Goal: Task Accomplishment & Management: Use online tool/utility

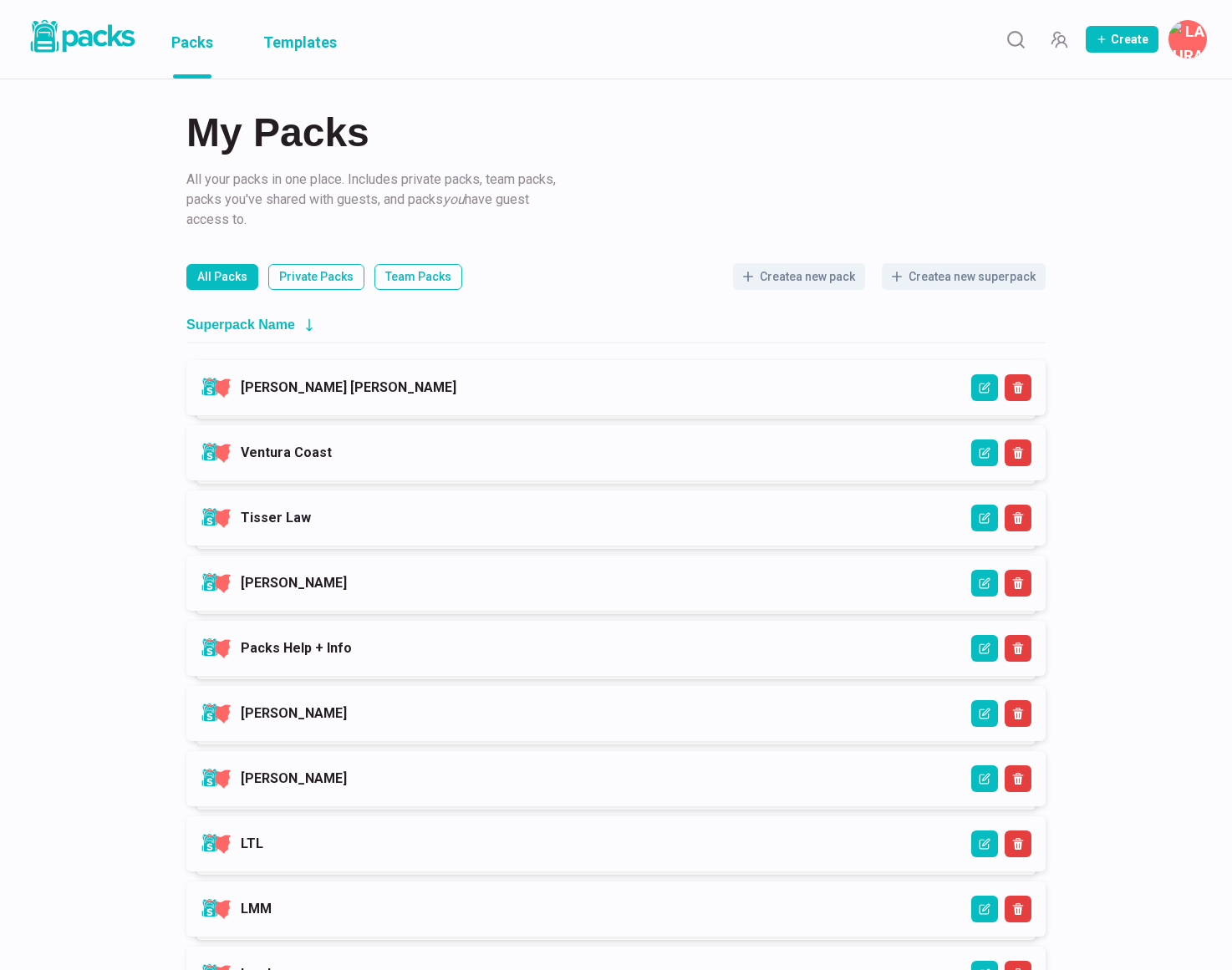
click at [305, 51] on link "Templates" at bounding box center [300, 39] width 74 height 78
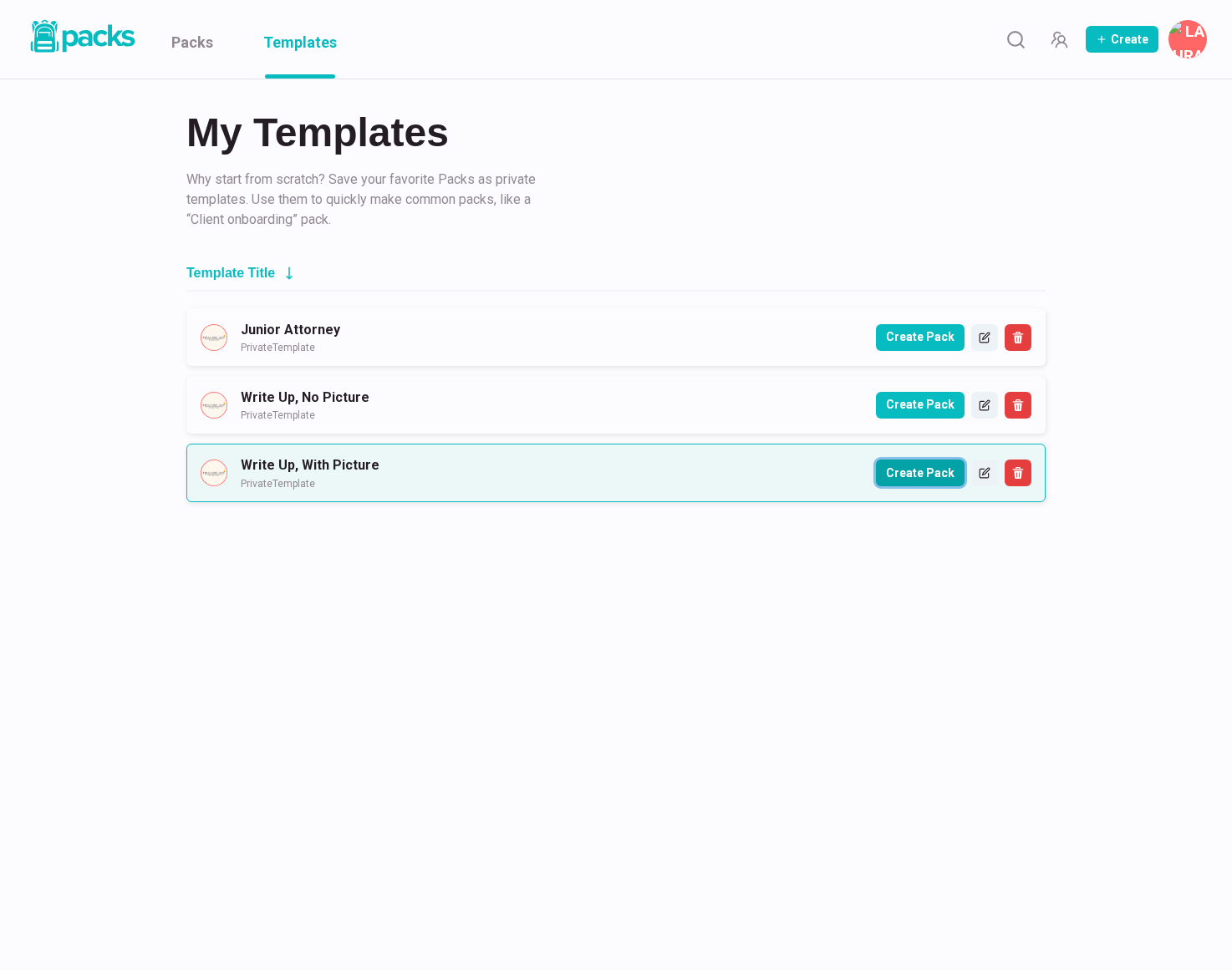
click at [888, 474] on button "Create Pack" at bounding box center [919, 472] width 88 height 26
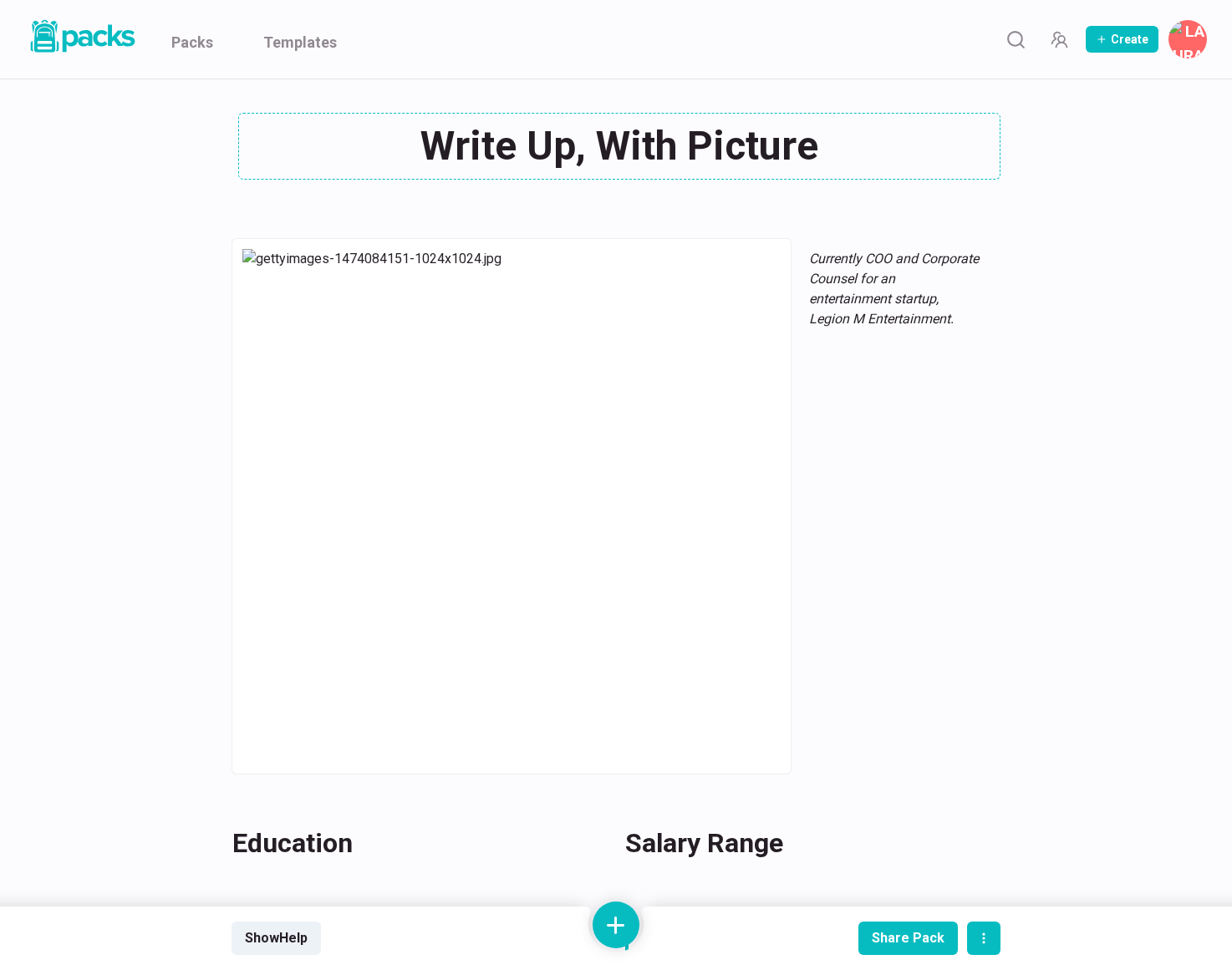
click at [595, 145] on div "Write Up, With Picture Write Up, With Picture" at bounding box center [616, 146] width 769 height 67
click at [595, 145] on textarea "Write Up, With Picture" at bounding box center [619, 146] width 762 height 67
paste textarea "[PERSON_NAME]"
type textarea "[PERSON_NAME]"
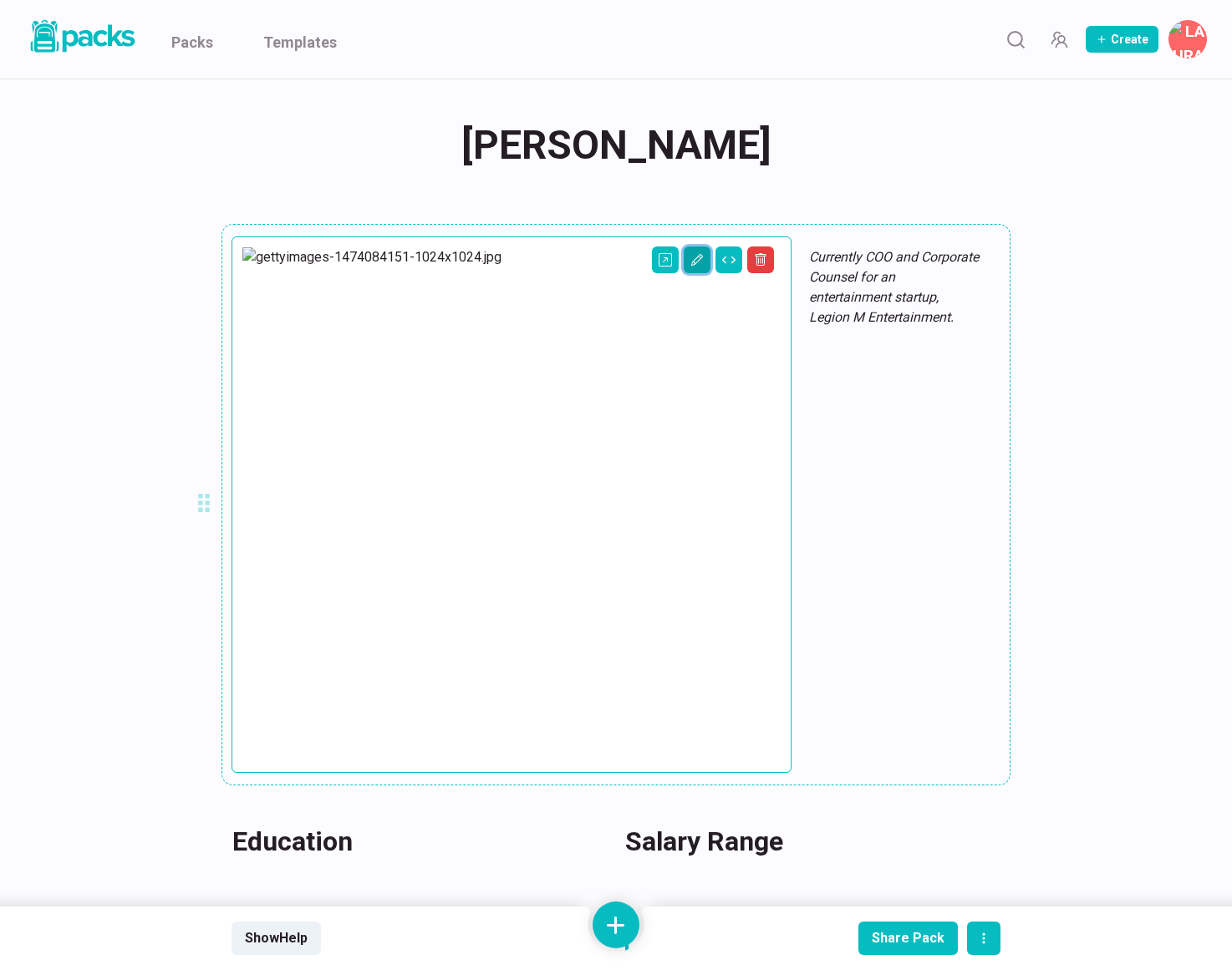
click at [690, 265] on icon "Edit asset" at bounding box center [697, 260] width 14 height 14
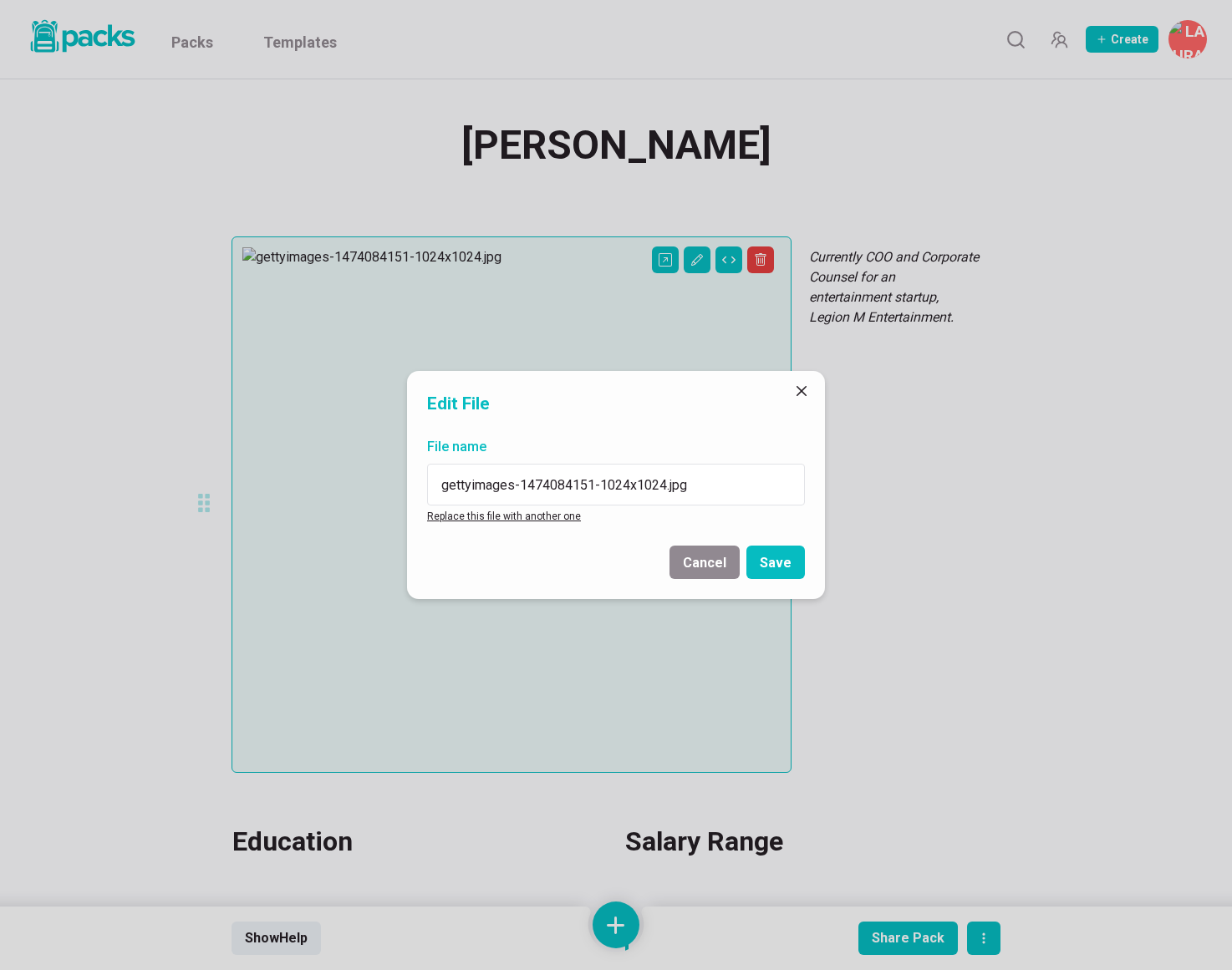
click at [515, 521] on link "Replace this file with another one" at bounding box center [503, 516] width 154 height 12
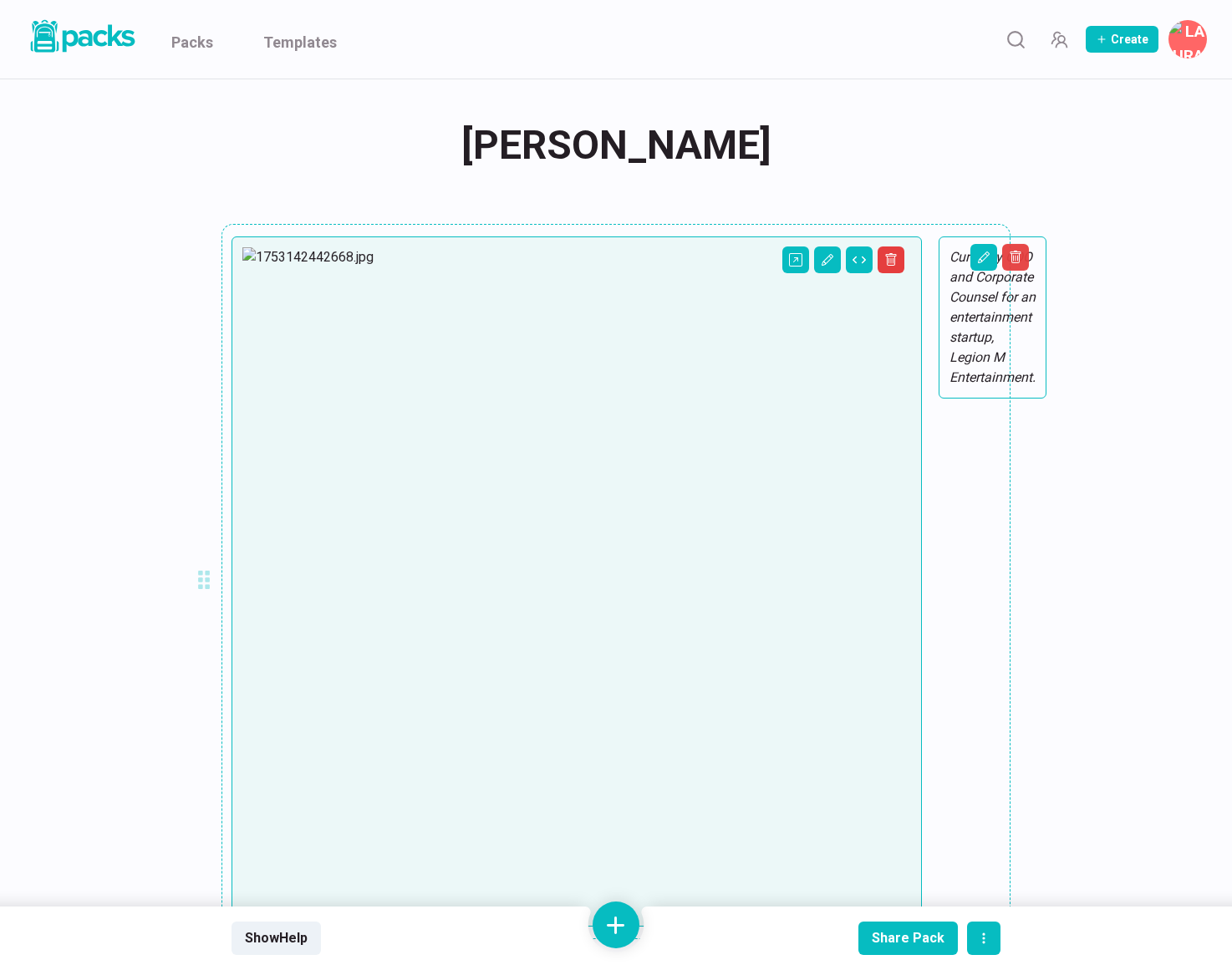
click at [949, 256] on em "Currently COO and Corporate Counsel for an entertainment startup, Legion M Ente…" at bounding box center [992, 316] width 86 height 136
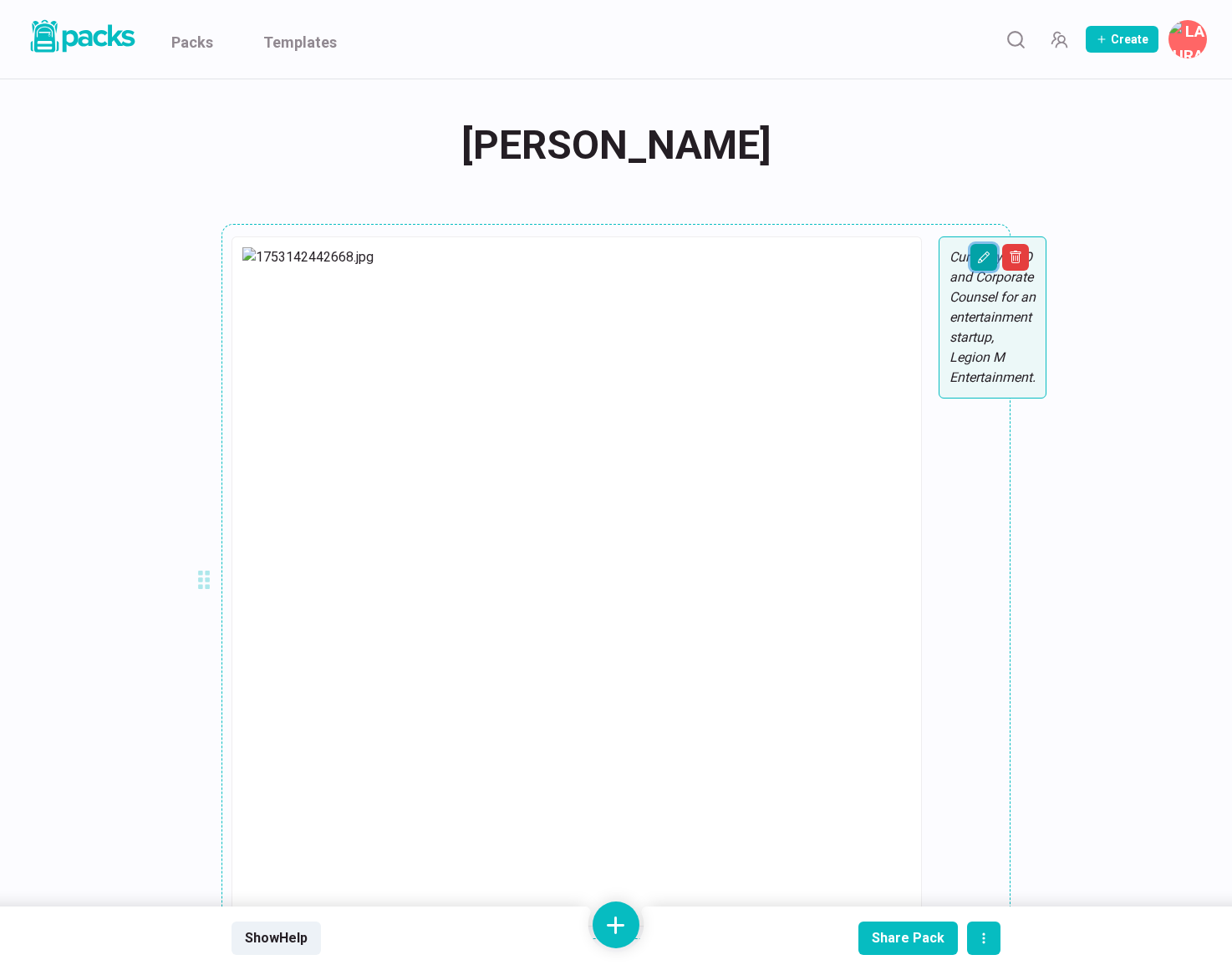
click at [977, 257] on icon "Edit asset" at bounding box center [983, 257] width 14 height 14
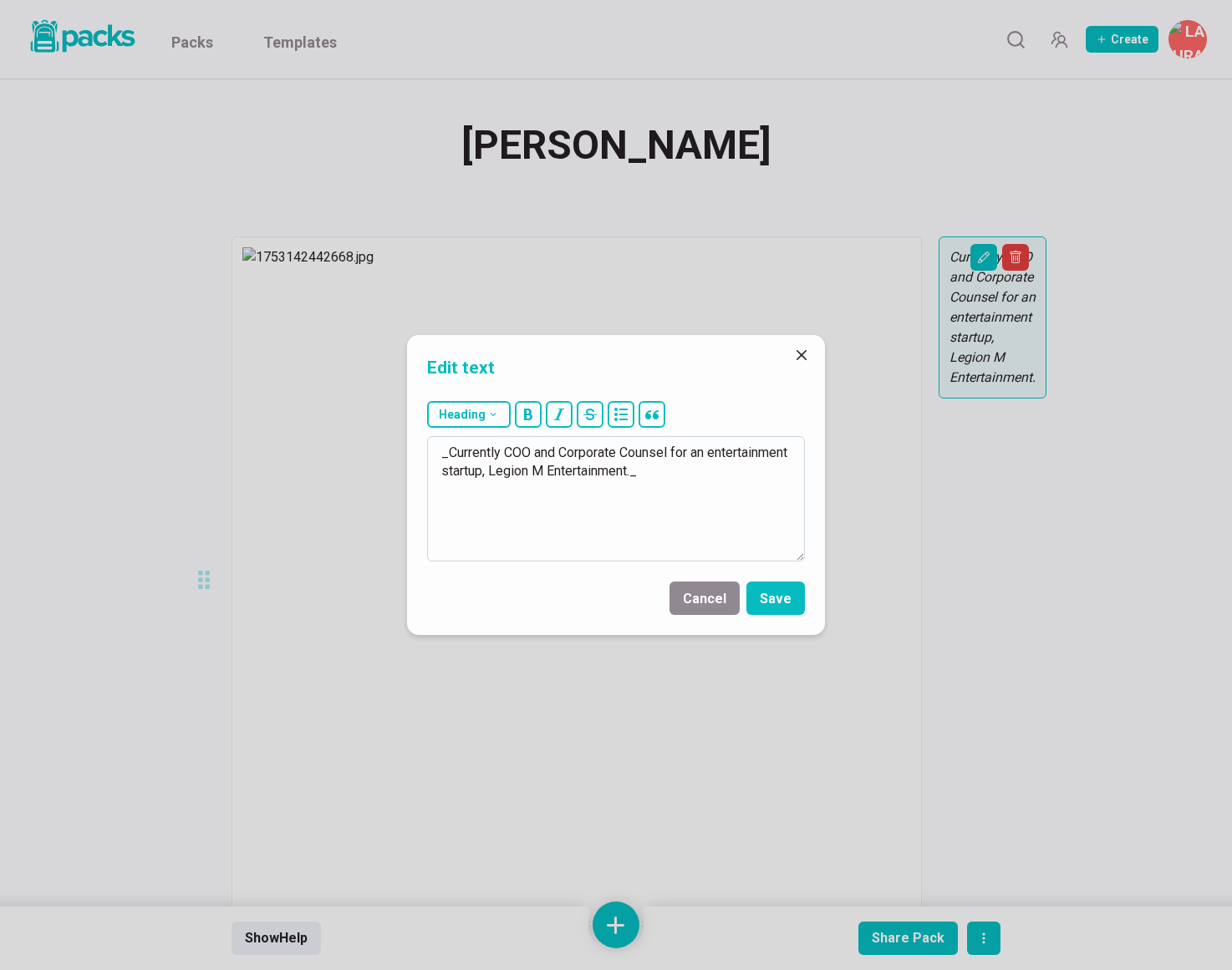
drag, startPoint x: 506, startPoint y: 451, endPoint x: 720, endPoint y: 462, distance: 214.3
click at [720, 462] on textarea "_Currently COO and Corporate Counsel for an entertainment startup, Legion M Ent…" at bounding box center [616, 498] width 378 height 125
click at [502, 453] on textarea "_Currently Professional Services Operations at Resultant._" at bounding box center [616, 498] width 378 height 125
type textarea "_Currently Professional Services Operations at Resultant._"
click at [774, 604] on button "Save" at bounding box center [775, 598] width 58 height 34
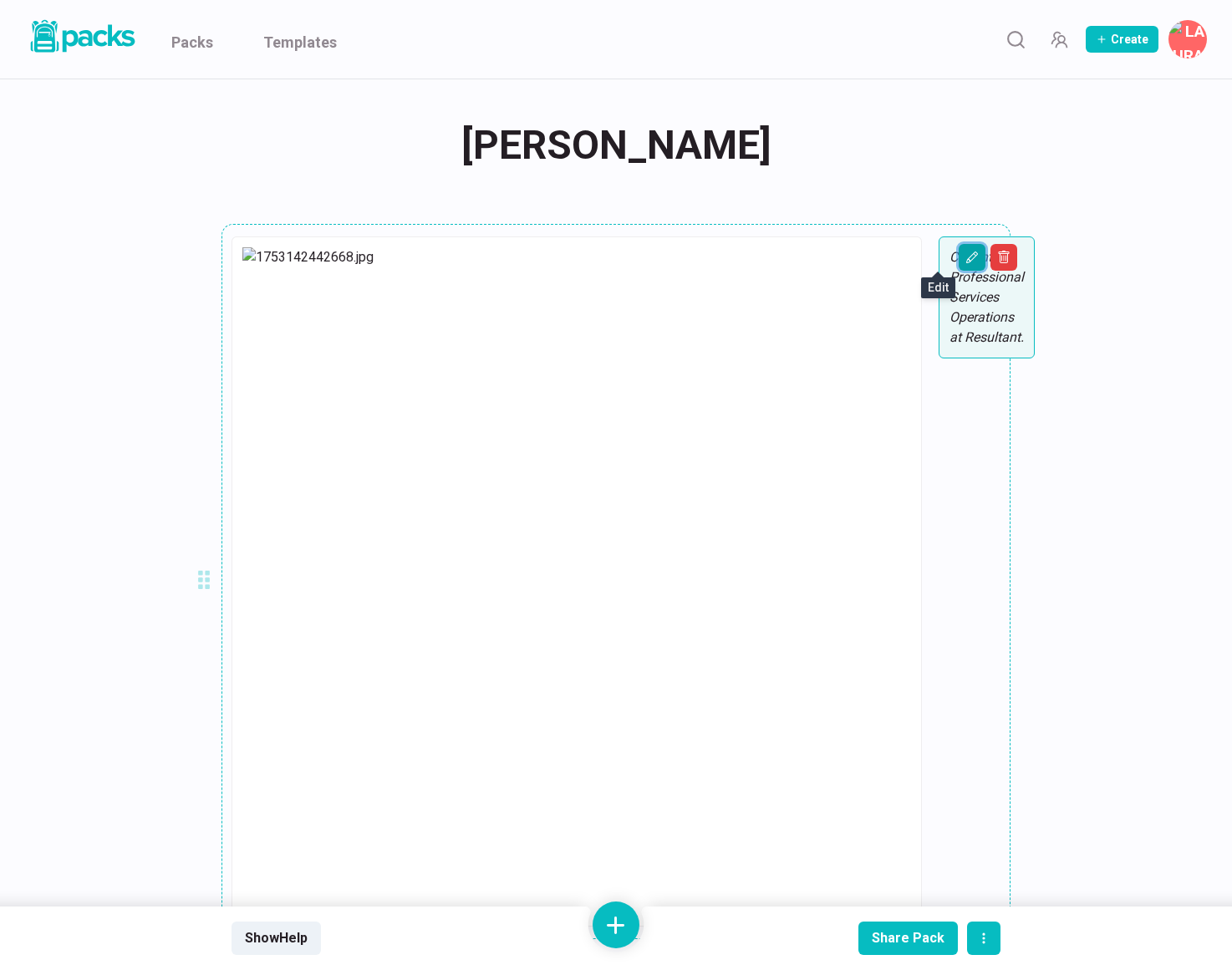
click at [966, 256] on icon "Edit asset" at bounding box center [971, 257] width 12 height 12
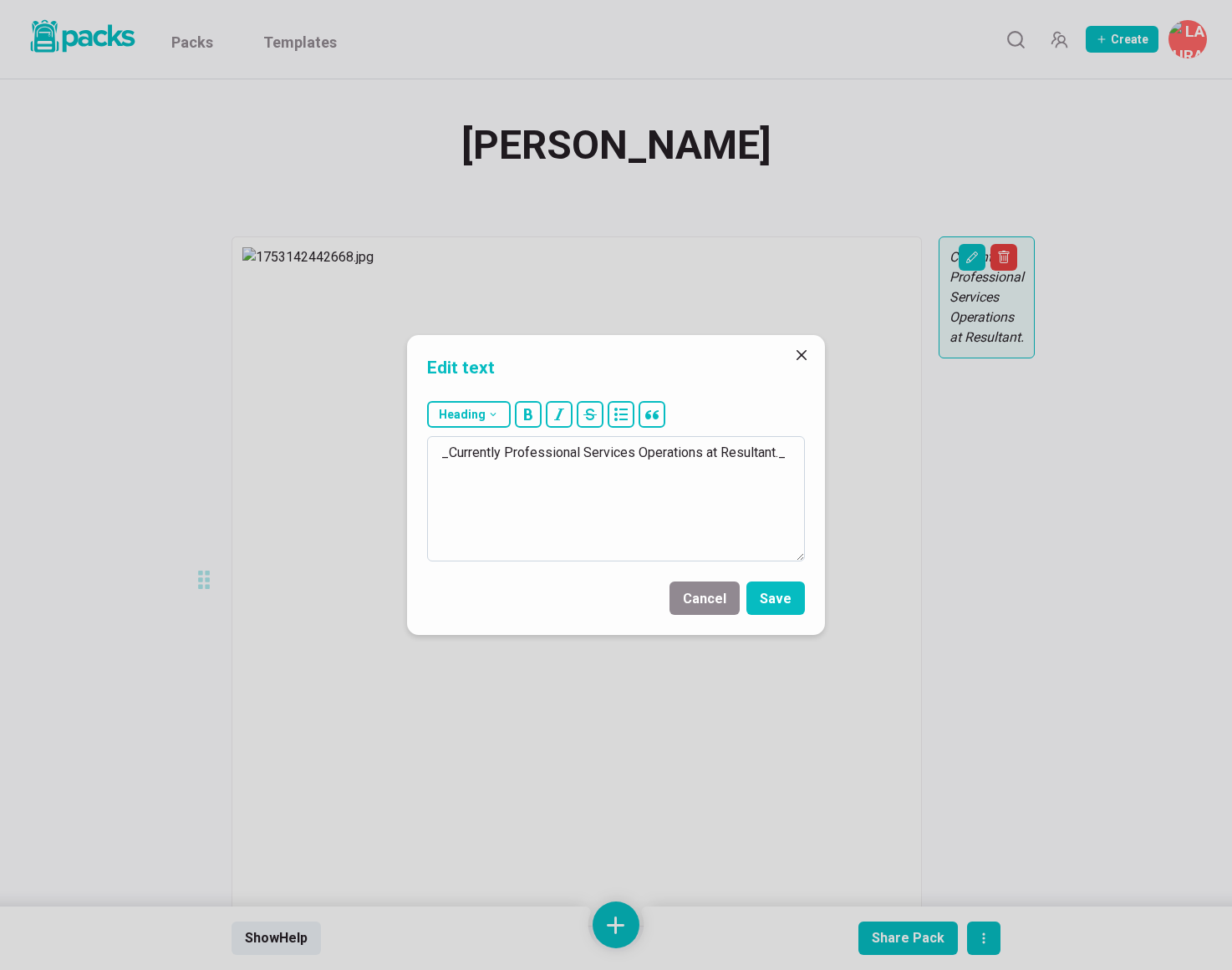
click at [774, 455] on textarea "_Currently Professional Services Operations at Resultant._" at bounding box center [616, 498] width 378 height 125
click at [553, 471] on textarea "_Currently Professional Services Operations at Resultant, a data/tech consultij…" at bounding box center [616, 498] width 378 height 125
type textarea "_Currently Professional Services Operations at Resultant, a data/tech consultin…"
click at [772, 589] on button "Save" at bounding box center [775, 598] width 58 height 34
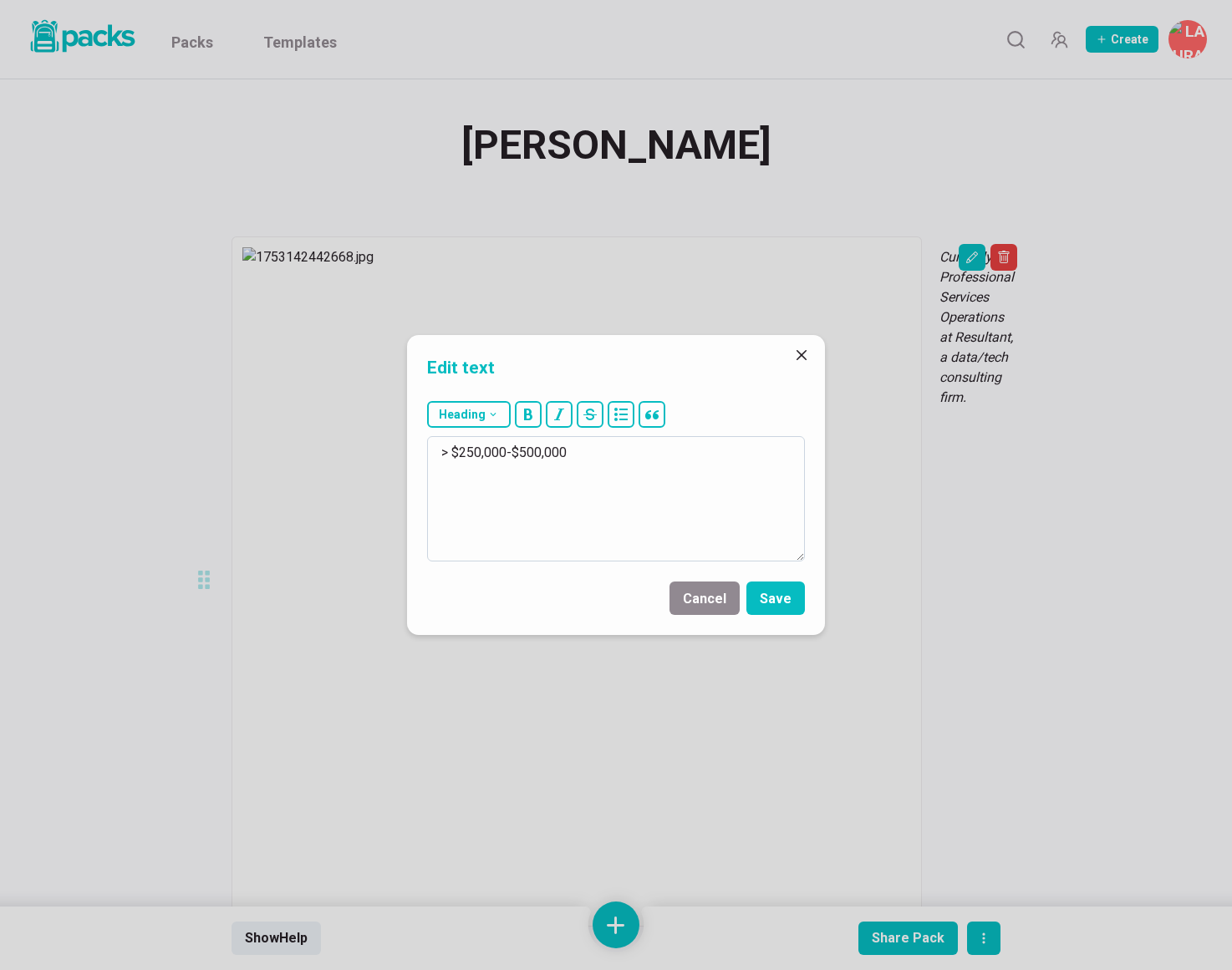
drag, startPoint x: 461, startPoint y: 455, endPoint x: 575, endPoint y: 455, distance: 114.0
click at [575, 455] on textarea "> $250,000-$500,000" at bounding box center [616, 498] width 378 height 125
type textarea "> $87,000"
click at [786, 592] on button "Save" at bounding box center [775, 598] width 58 height 34
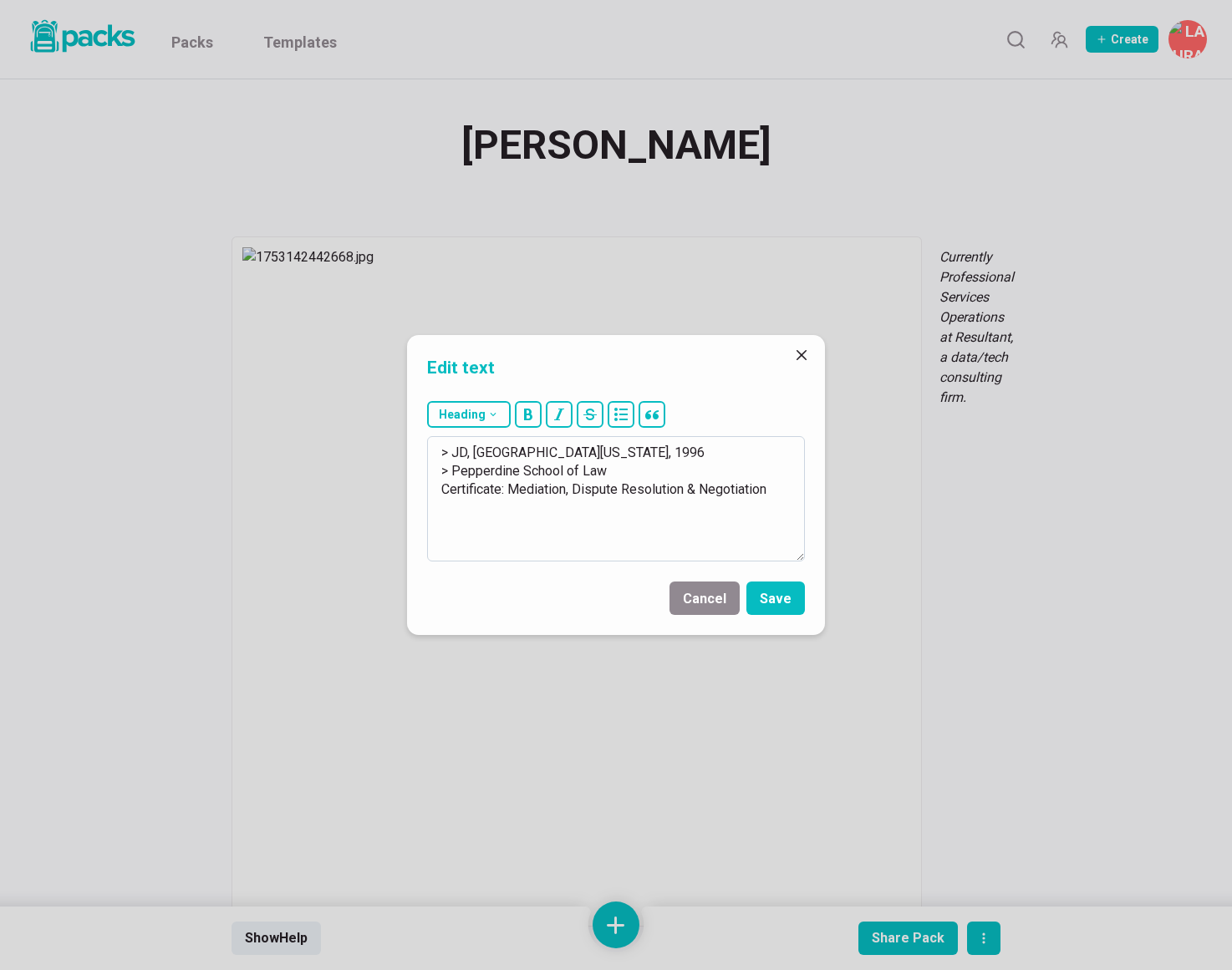
drag, startPoint x: 461, startPoint y: 455, endPoint x: 529, endPoint y: 521, distance: 94.8
click at [530, 521] on textarea "> JD, [GEOGRAPHIC_DATA][US_STATE], 1996 > Pepperdine School of Law Certificate:…" at bounding box center [616, 498] width 378 height 125
click at [705, 451] on textarea "> B.S. in Healthcare Management and Policyt," at bounding box center [616, 498] width 378 height 125
type textarea "> B.S. in Healthcare Management and Policy, [US_STATE][GEOGRAPHIC_DATA], 2023"
click at [769, 594] on button "Save" at bounding box center [775, 598] width 58 height 34
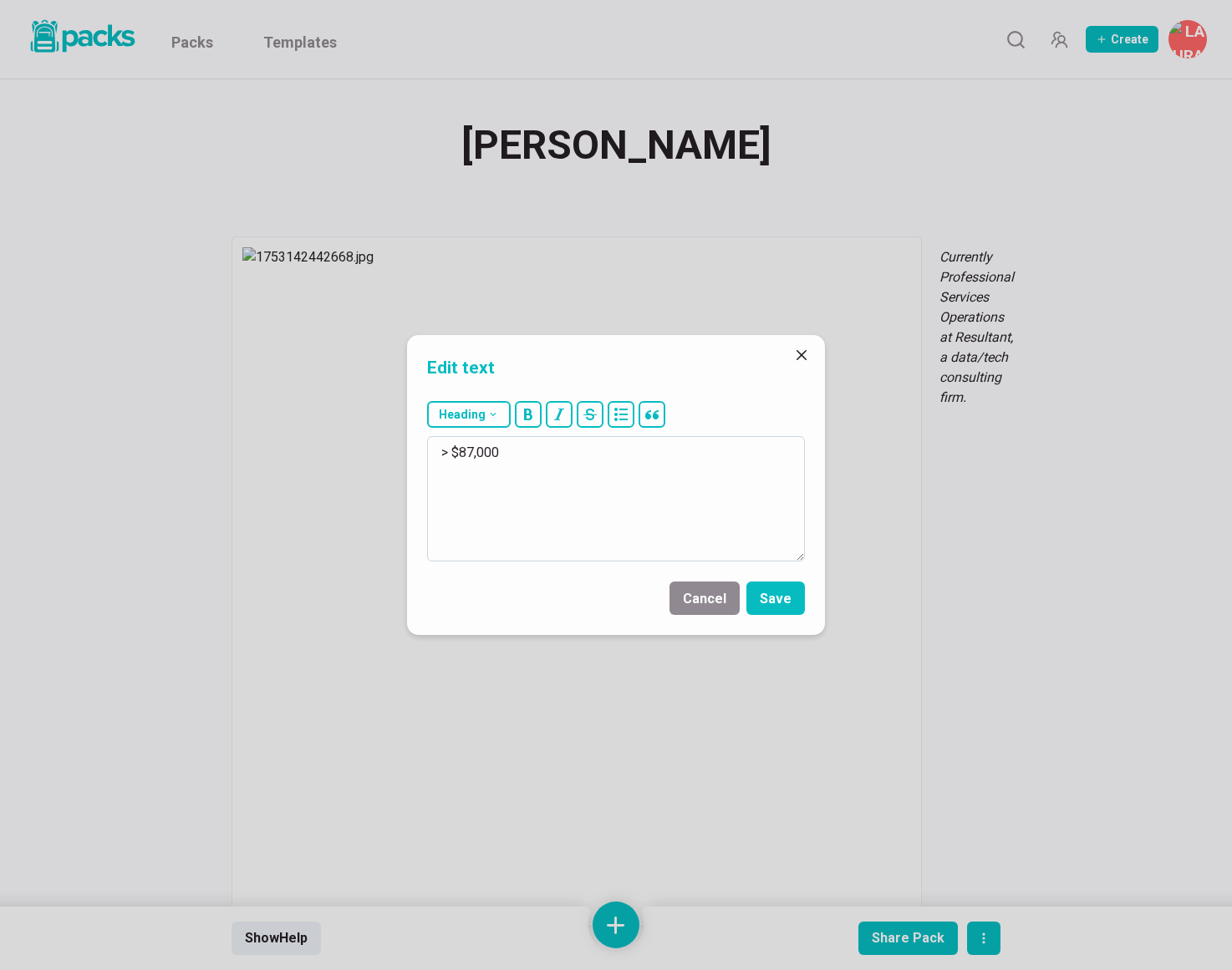
click at [632, 451] on textarea "> $87,000" at bounding box center [616, 498] width 378 height 125
drag, startPoint x: 776, startPoint y: 470, endPoint x: 753, endPoint y: 472, distance: 23.1
click at [753, 472] on textarea "> $87,000-90,000, but maybe she could be flexible. I originally let her know th…" at bounding box center [616, 498] width 378 height 125
click at [583, 493] on textarea "> $87,000-90,000, but maybe she could be flexible. I originally let her know th…" at bounding box center [616, 498] width 378 height 125
drag, startPoint x: 544, startPoint y: 453, endPoint x: 722, endPoint y: 446, distance: 178.1
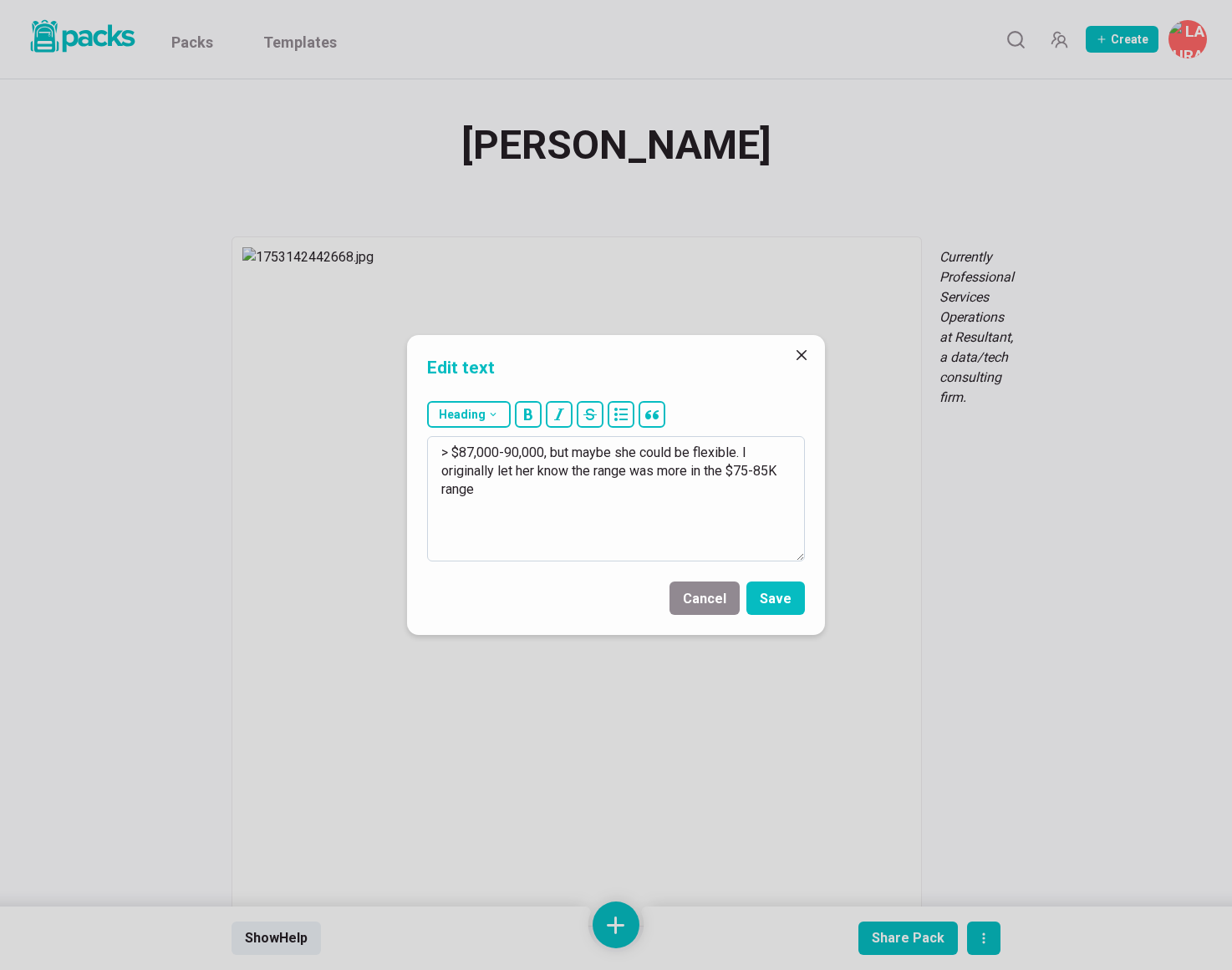
click at [722, 446] on textarea "> $87,000-90,000, but maybe she could be flexible. I originally let her know th…" at bounding box center [616, 498] width 378 height 125
drag, startPoint x: 735, startPoint y: 450, endPoint x: 542, endPoint y: 445, distance: 193.1
click at [542, 445] on textarea "> $87,000-90,000, but maybe she could be flexible. I originally let her know th…" at bounding box center [616, 498] width 378 height 125
click at [625, 470] on textarea "> $87,000-90,000. I originally let her know the range was more in the $75-85K r…" at bounding box center [616, 498] width 378 height 125
click at [634, 473] on textarea "> $87,000-90,000. I originally let her know the range was more in the $75-85K r…" at bounding box center [616, 498] width 378 height 125
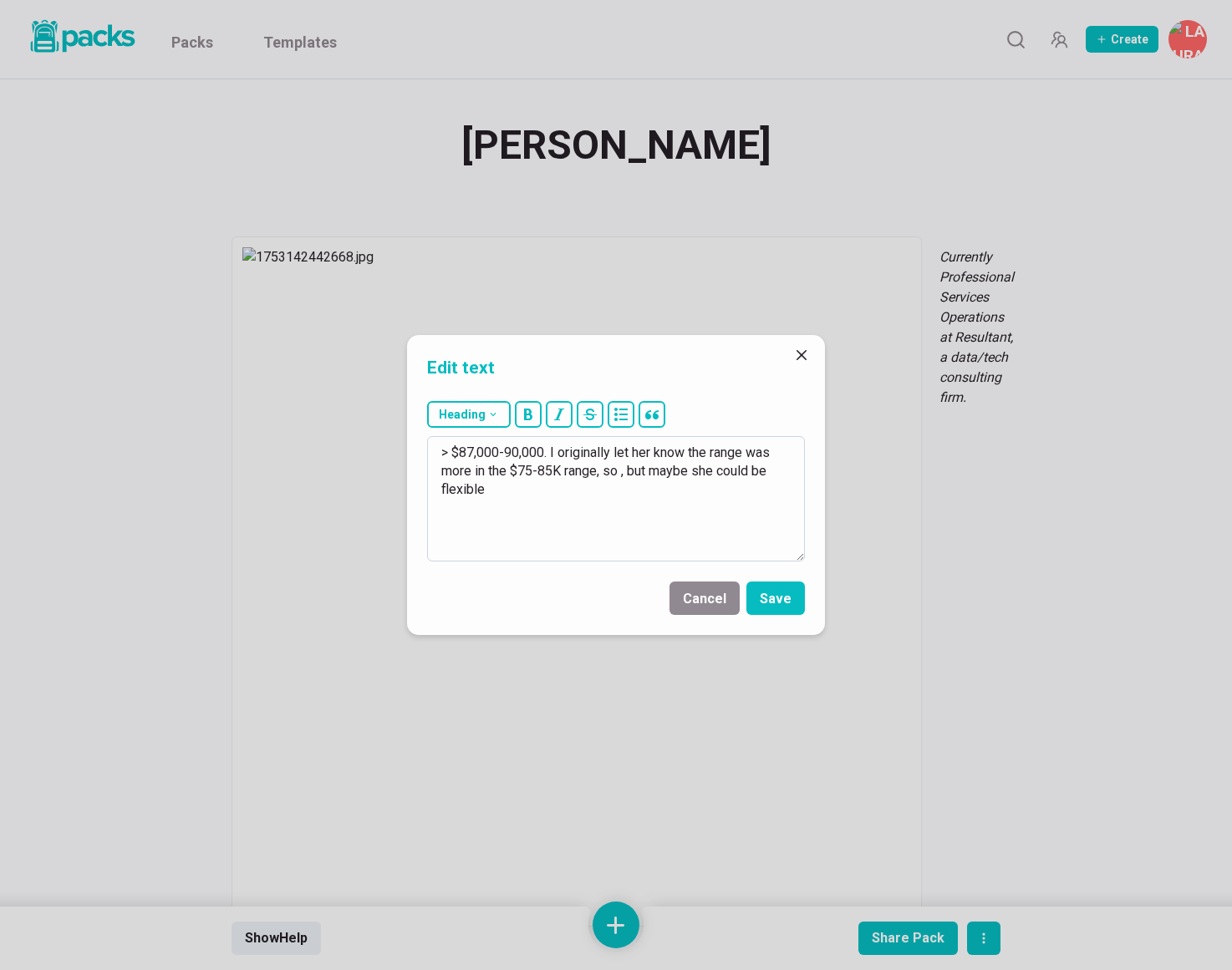
click at [634, 473] on textarea "> $87,000-90,000. I originally let her know the range was more in the $75-85K r…" at bounding box center [616, 498] width 378 height 125
drag, startPoint x: 786, startPoint y: 472, endPoint x: 819, endPoint y: 494, distance: 39.7
click at [787, 472] on textarea "> $87,000-90,000. I originally let her know the range was more in the $75-85K r…" at bounding box center [616, 498] width 378 height 125
type textarea "> $87,000-90,000. I originally let her know the range was more in the $75-85K r…"
click at [783, 598] on button "Save" at bounding box center [775, 598] width 58 height 34
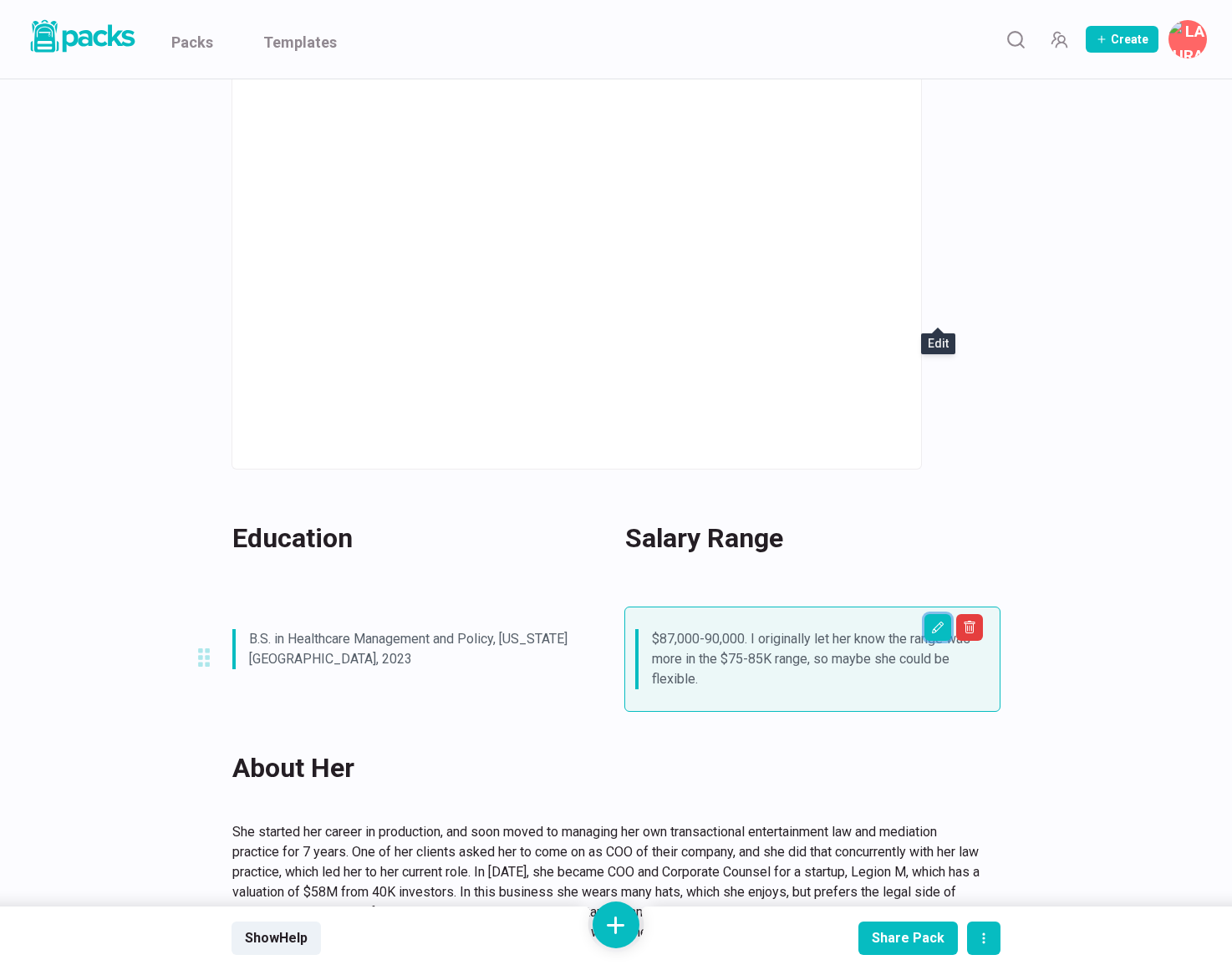
scroll to position [486, 0]
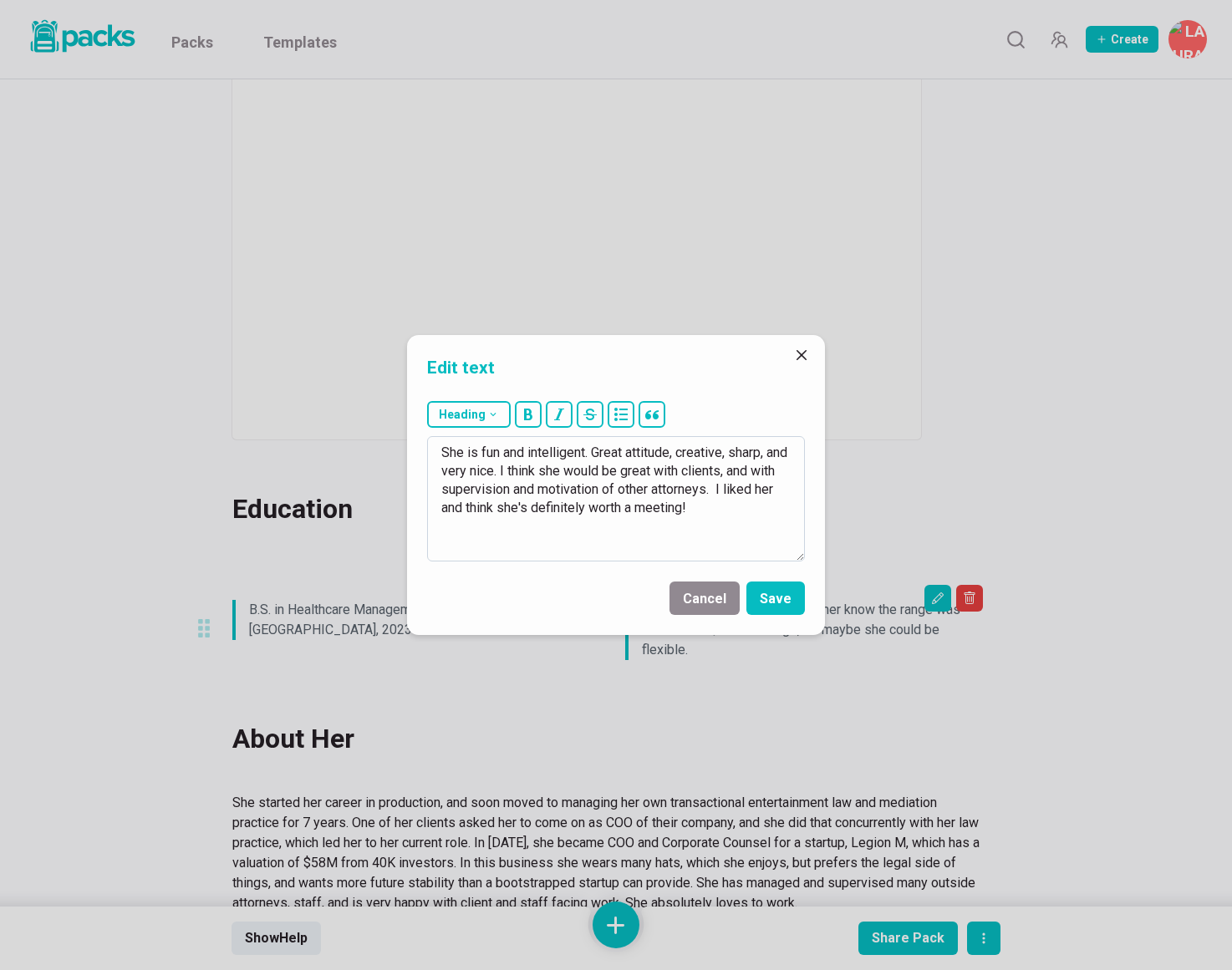
drag, startPoint x: 438, startPoint y: 451, endPoint x: 581, endPoint y: 533, distance: 164.8
click at [582, 533] on textarea "She is fun and intelligent. Great attitude, creative, sharp, and very nice. I t…" at bounding box center [616, 498] width 378 height 125
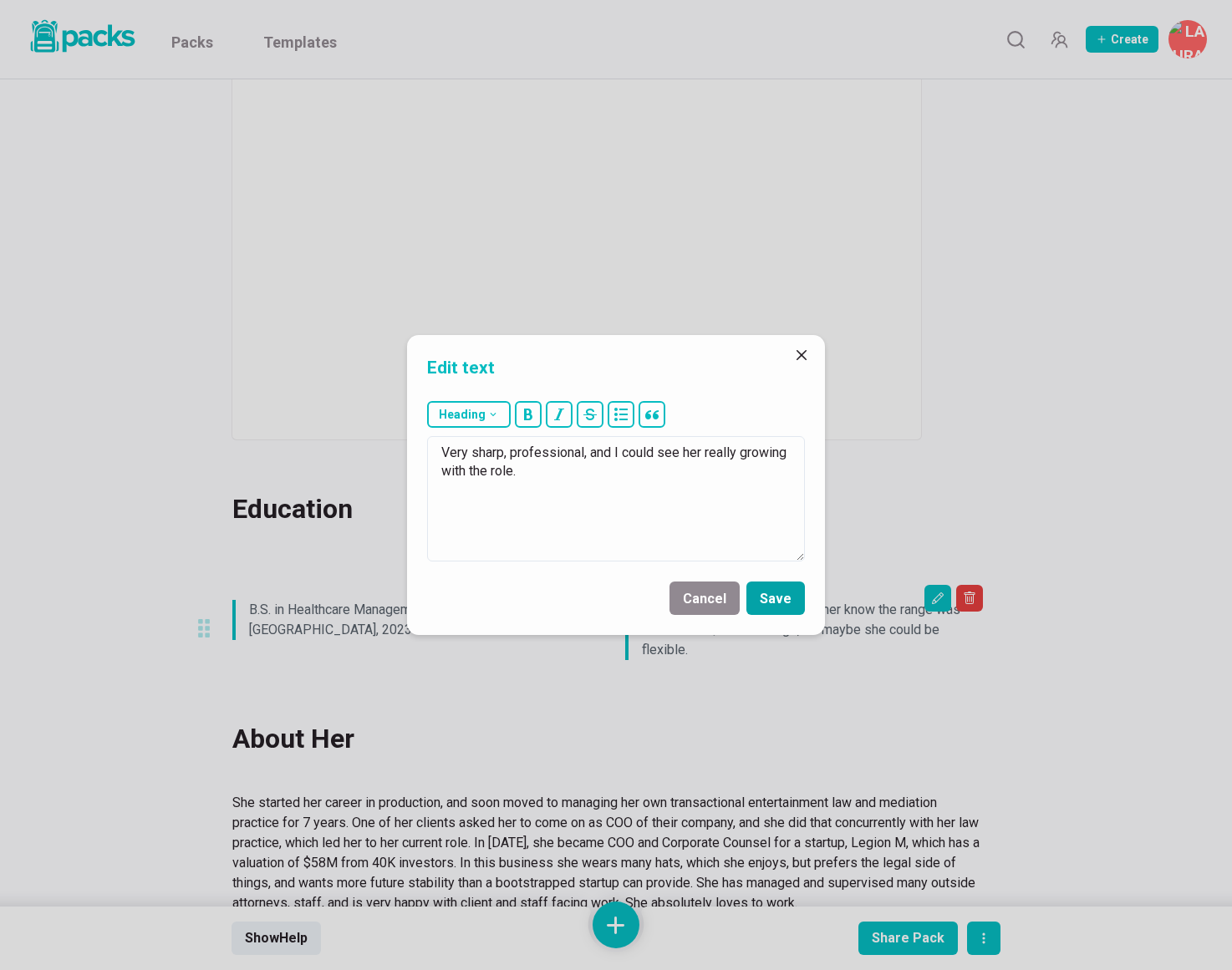
type textarea "Very sharp, professional, and I could see her really growing with the role."
click at [782, 603] on button "Save" at bounding box center [775, 598] width 58 height 34
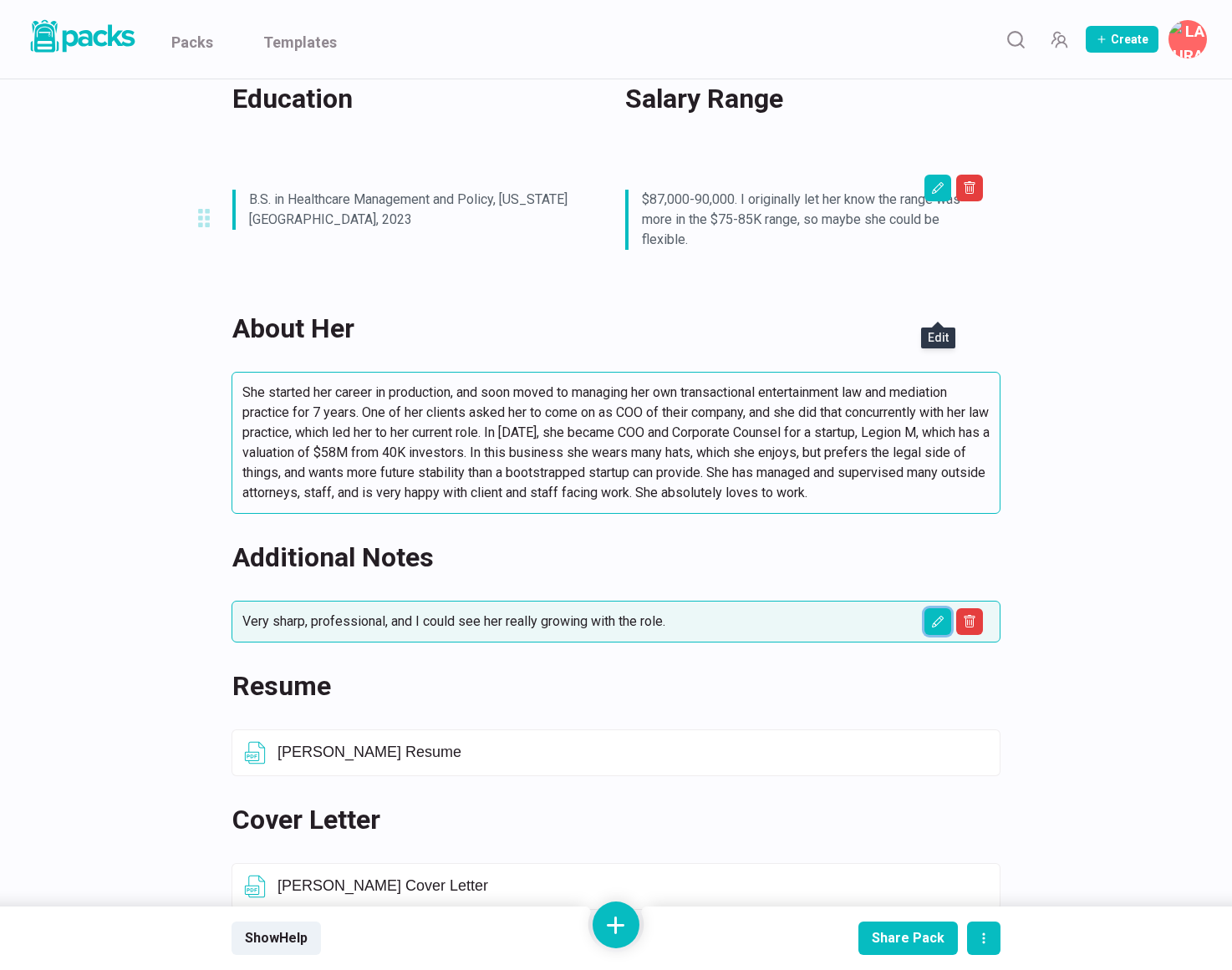
scroll to position [904, 0]
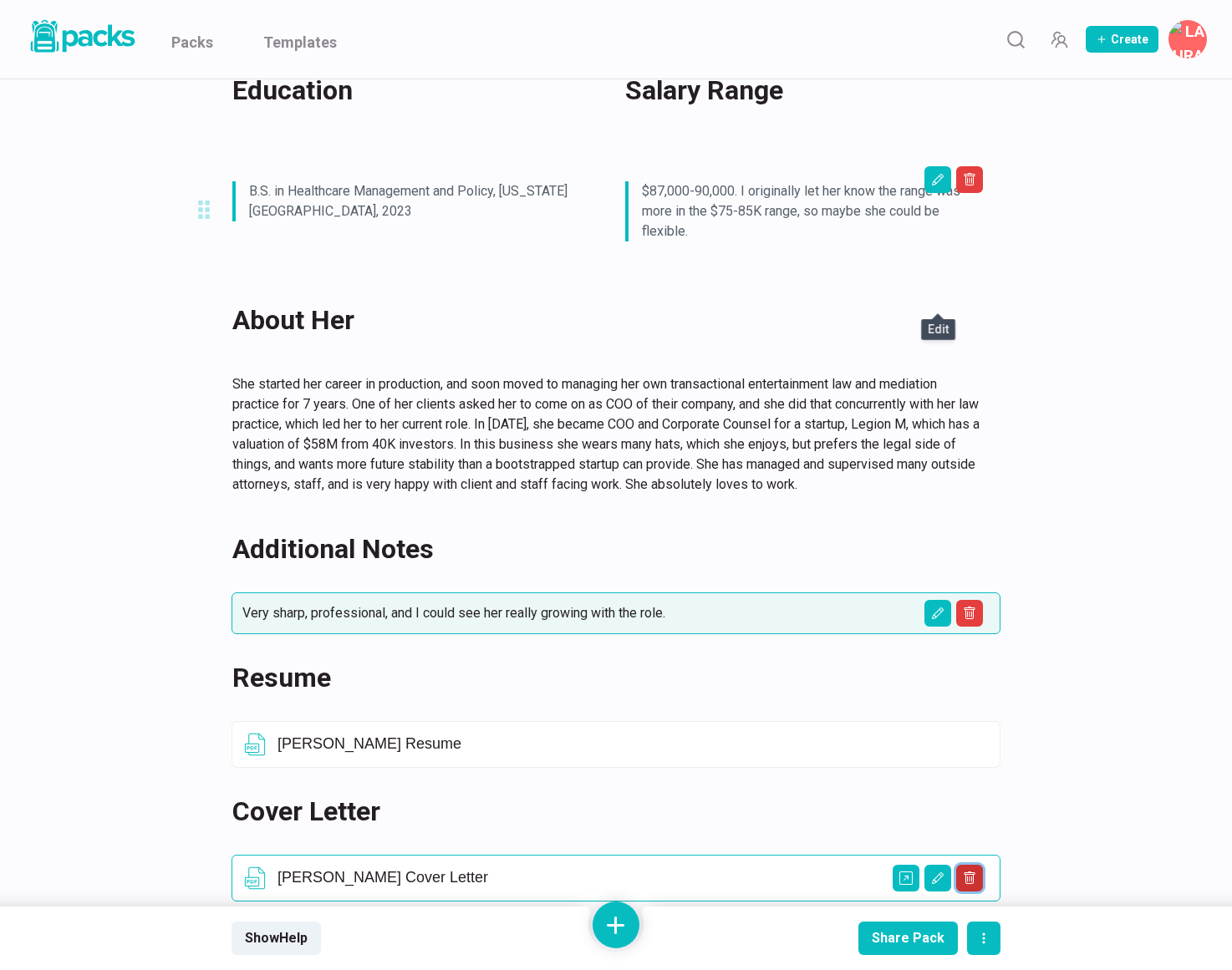
click at [965, 872] on icon "Delete asset" at bounding box center [970, 878] width 11 height 13
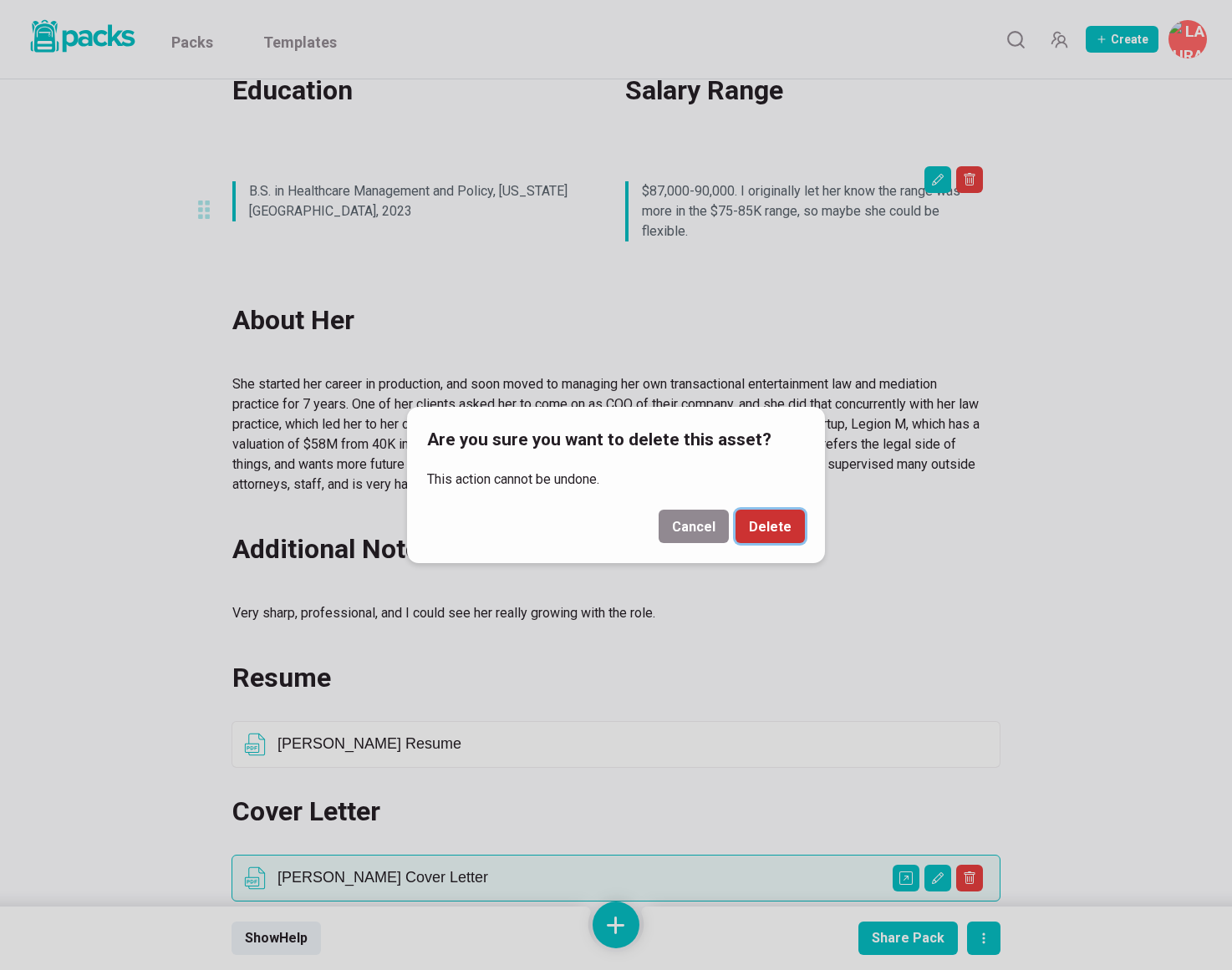
click at [787, 523] on button "Delete" at bounding box center [770, 526] width 69 height 34
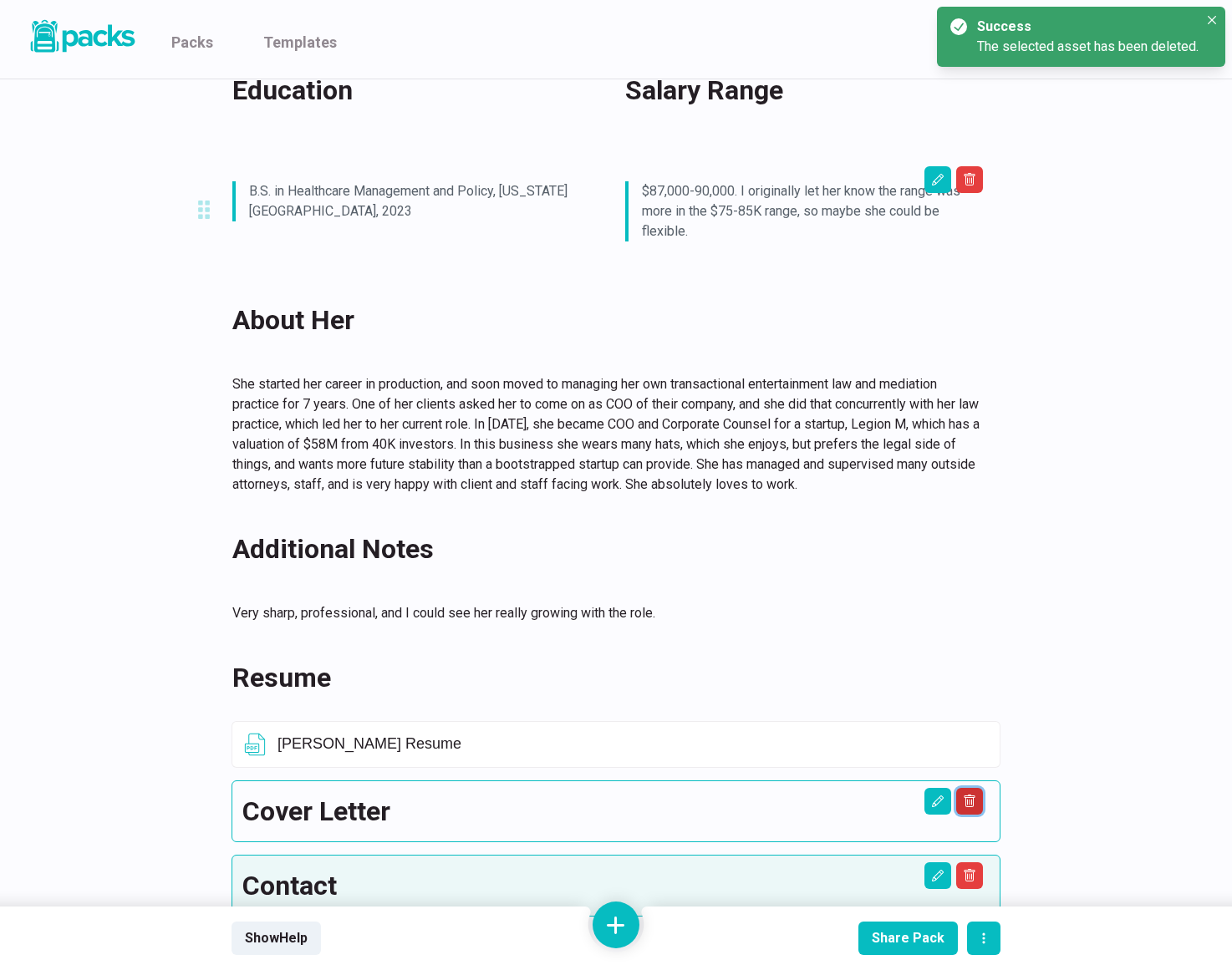
click at [967, 193] on button "Delete asset" at bounding box center [968, 179] width 26 height 26
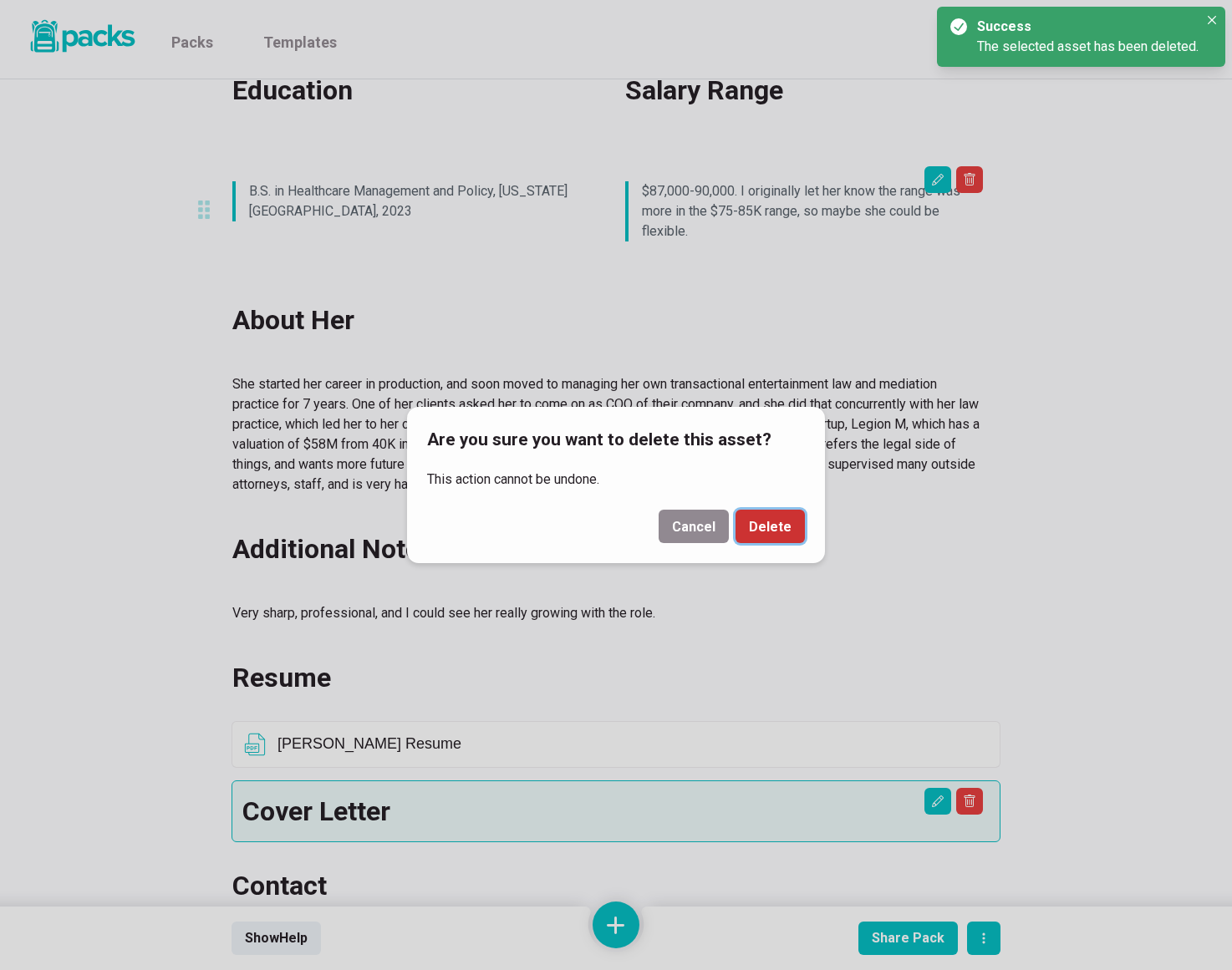
click at [795, 531] on button "Delete" at bounding box center [770, 526] width 69 height 34
